Goal: Transaction & Acquisition: Purchase product/service

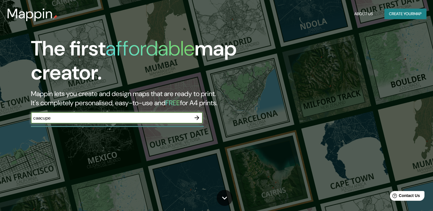
type input "caacupe"
click at [200, 116] on icon "button" at bounding box center [197, 118] width 7 height 7
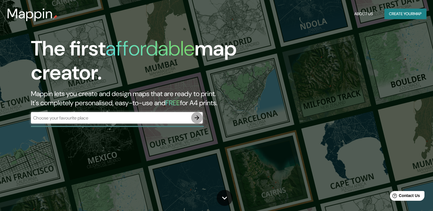
click at [195, 117] on icon "button" at bounding box center [197, 118] width 7 height 7
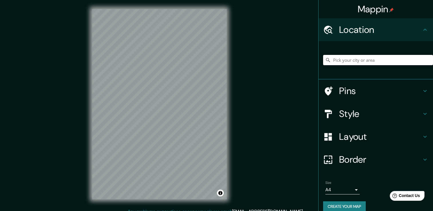
click at [364, 59] on input "Pick your city or area" at bounding box center [378, 60] width 110 height 10
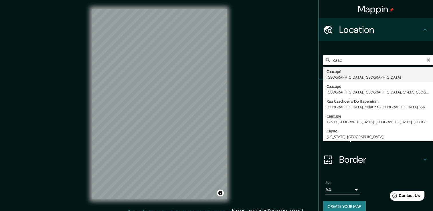
type input "Caacupé, [GEOGRAPHIC_DATA], [GEOGRAPHIC_DATA]"
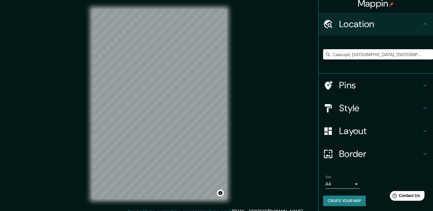
scroll to position [7, 0]
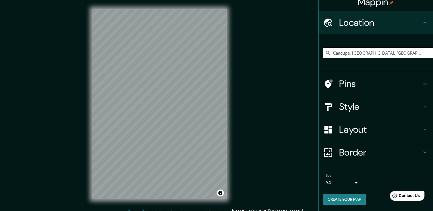
click at [383, 129] on h4 "Layout" at bounding box center [380, 129] width 83 height 11
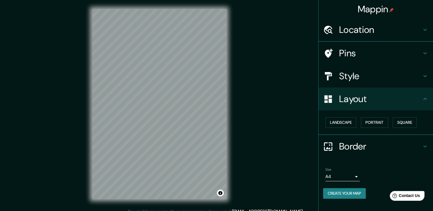
scroll to position [0, 0]
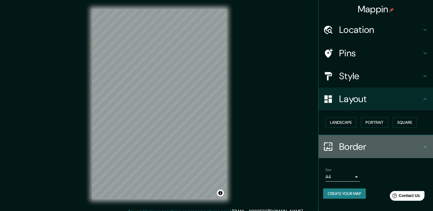
click at [400, 142] on h4 "Border" at bounding box center [380, 146] width 83 height 11
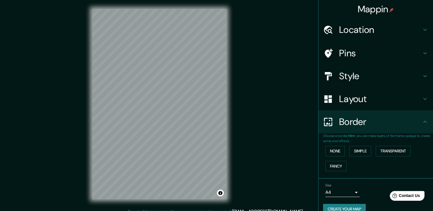
click at [398, 131] on div "Border" at bounding box center [376, 122] width 115 height 23
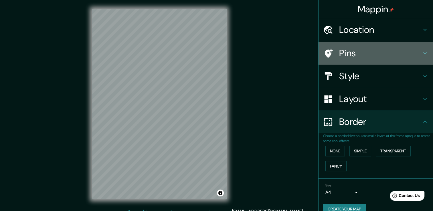
click at [366, 48] on h4 "Pins" at bounding box center [380, 53] width 83 height 11
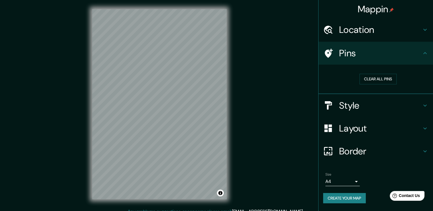
click at [366, 49] on h4 "Pins" at bounding box center [380, 53] width 83 height 11
click at [374, 106] on h4 "Style" at bounding box center [380, 105] width 83 height 11
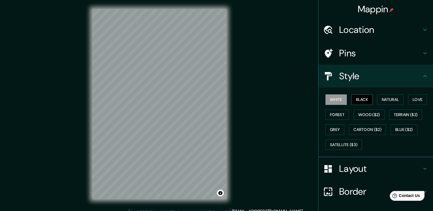
click at [364, 101] on button "Black" at bounding box center [362, 100] width 21 height 11
click at [391, 99] on button "Natural" at bounding box center [391, 100] width 26 height 11
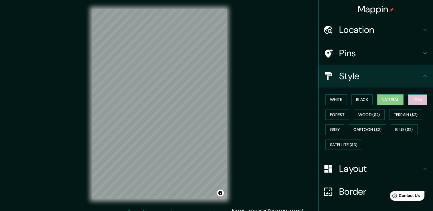
click at [417, 99] on button "Love" at bounding box center [417, 100] width 19 height 11
click at [410, 114] on button "Terrain ($2)" at bounding box center [406, 115] width 33 height 11
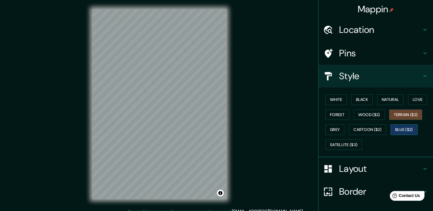
click at [400, 127] on button "Blue ($2)" at bounding box center [404, 130] width 27 height 11
click at [379, 129] on button "Cartoon ($2)" at bounding box center [367, 130] width 37 height 11
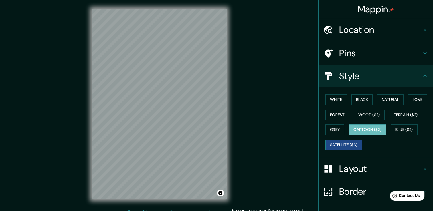
click at [345, 143] on button "Satellite ($3)" at bounding box center [344, 145] width 37 height 11
click at [340, 131] on button "Grey" at bounding box center [335, 130] width 19 height 11
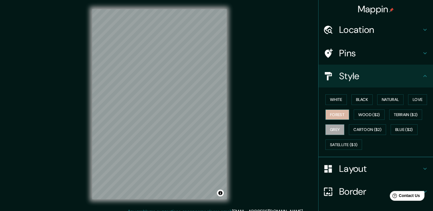
click at [339, 115] on button "Forest" at bounding box center [338, 115] width 24 height 11
click at [339, 98] on button "White" at bounding box center [336, 100] width 21 height 11
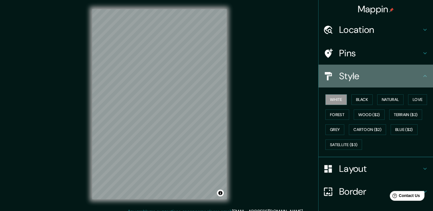
click at [396, 77] on h4 "Style" at bounding box center [380, 75] width 83 height 11
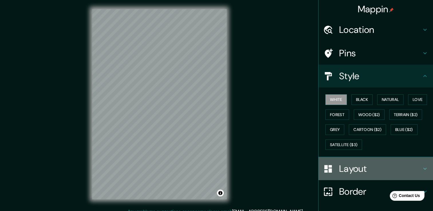
click at [382, 172] on h4 "Layout" at bounding box center [380, 168] width 83 height 11
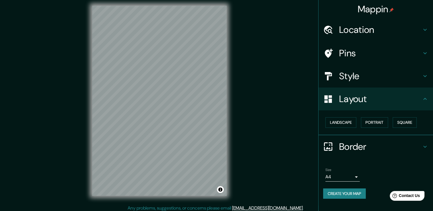
scroll to position [6, 0]
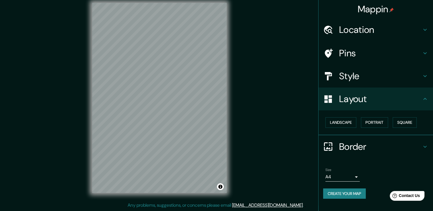
click at [377, 145] on h4 "Border" at bounding box center [380, 146] width 83 height 11
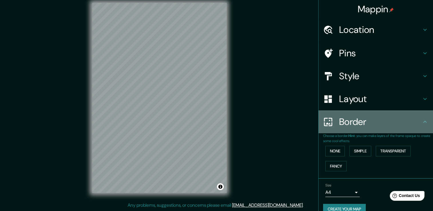
click at [394, 131] on div "Border" at bounding box center [376, 122] width 115 height 23
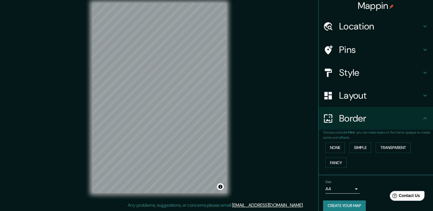
scroll to position [0, 0]
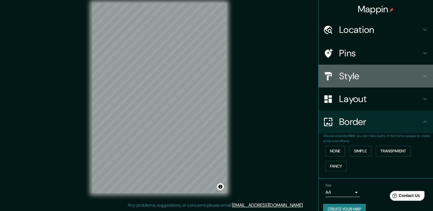
click at [394, 81] on h4 "Style" at bounding box center [380, 75] width 83 height 11
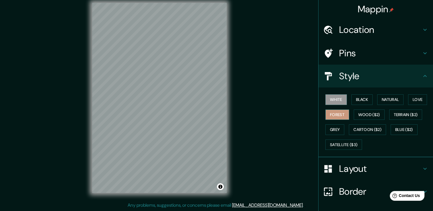
click at [339, 113] on button "Forest" at bounding box center [338, 115] width 24 height 11
click at [369, 117] on button "Wood ($2)" at bounding box center [369, 115] width 31 height 11
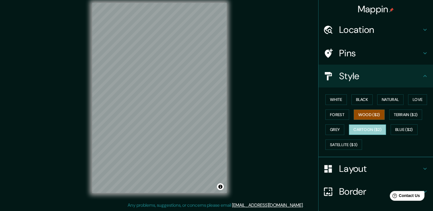
click at [374, 128] on button "Cartoon ($2)" at bounding box center [367, 130] width 37 height 11
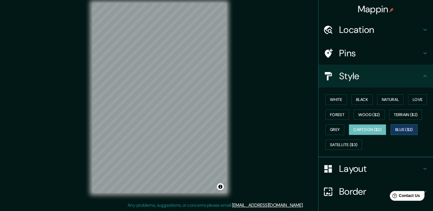
click at [401, 129] on button "Blue ($2)" at bounding box center [404, 130] width 27 height 11
click at [370, 131] on button "Cartoon ($2)" at bounding box center [367, 130] width 37 height 11
click at [351, 144] on button "Satellite ($3)" at bounding box center [344, 145] width 37 height 11
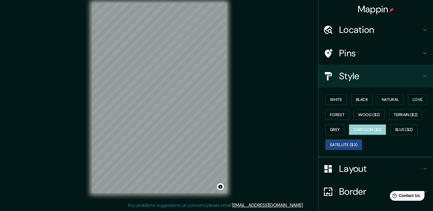
click at [361, 134] on button "Cartoon ($2)" at bounding box center [367, 130] width 37 height 11
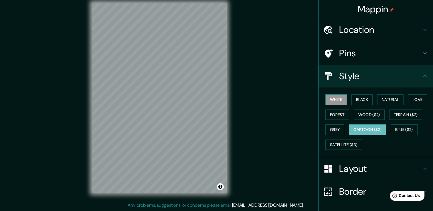
click at [332, 98] on button "White" at bounding box center [336, 100] width 21 height 11
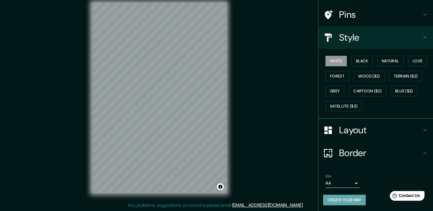
click at [353, 200] on button "Create your map" at bounding box center [344, 200] width 43 height 11
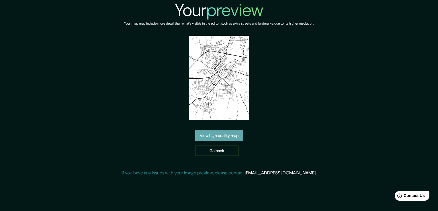
click at [230, 138] on link "View high quality map" at bounding box center [219, 136] width 48 height 11
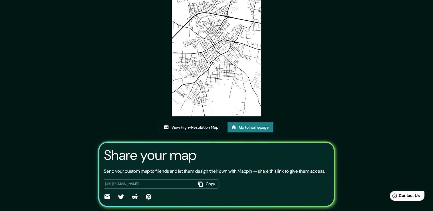
scroll to position [58, 0]
